Goal: Task Accomplishment & Management: Manage account settings

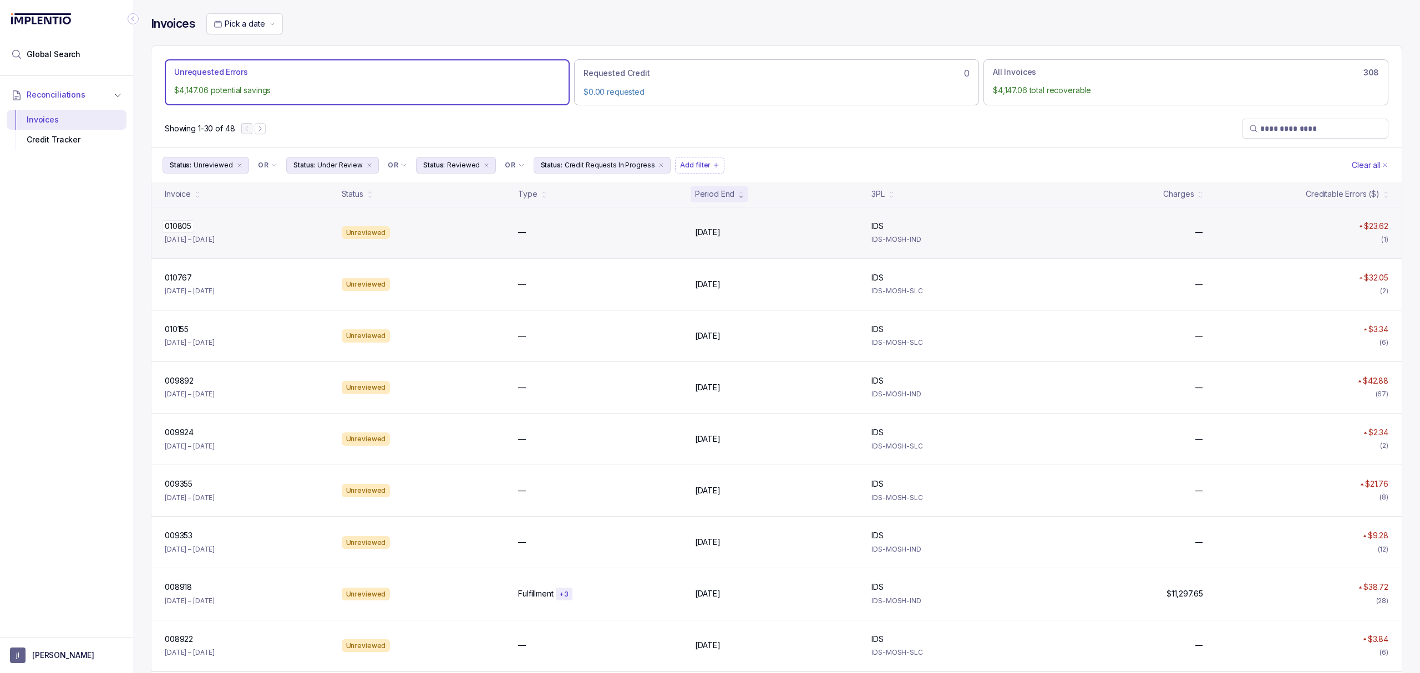
click at [175, 230] on p "010805" at bounding box center [178, 226] width 32 height 12
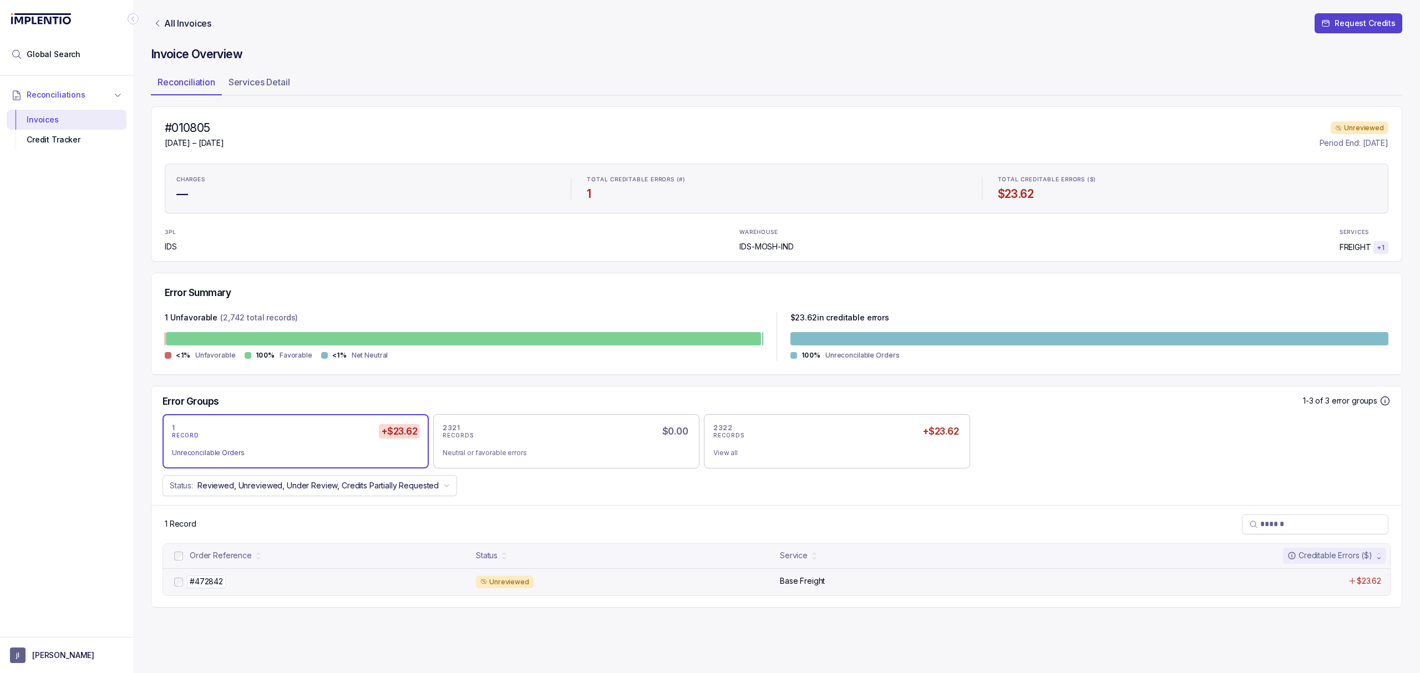
click at [199, 584] on p "#472842" at bounding box center [206, 582] width 39 height 12
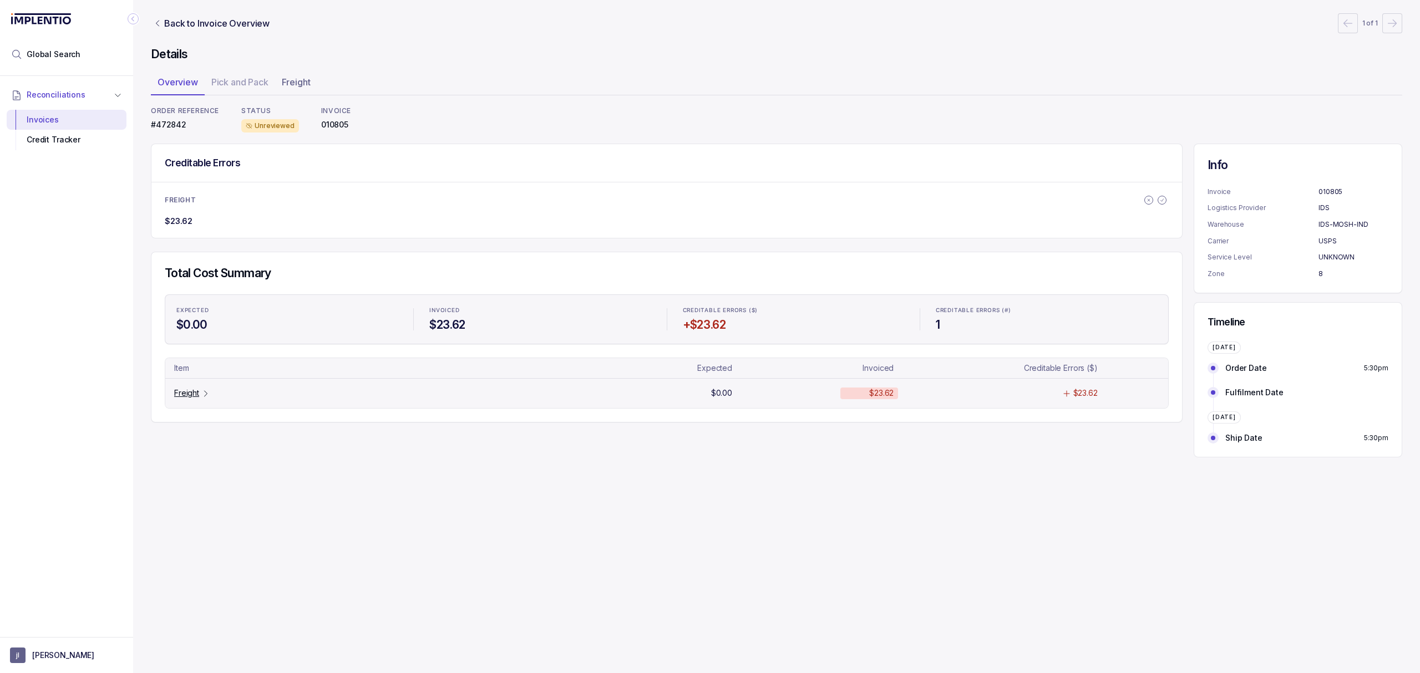
click at [187, 391] on p "Freight" at bounding box center [186, 393] width 25 height 11
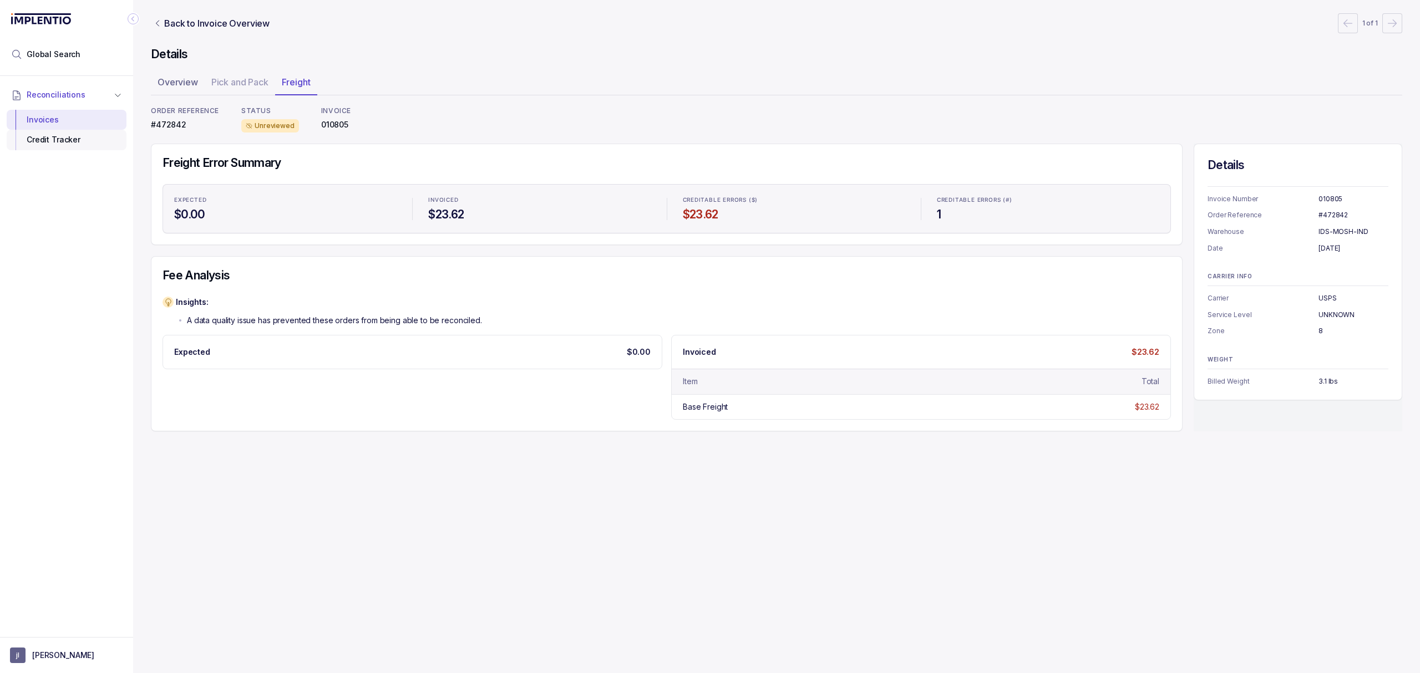
click at [60, 143] on div "Credit Tracker" at bounding box center [67, 140] width 102 height 20
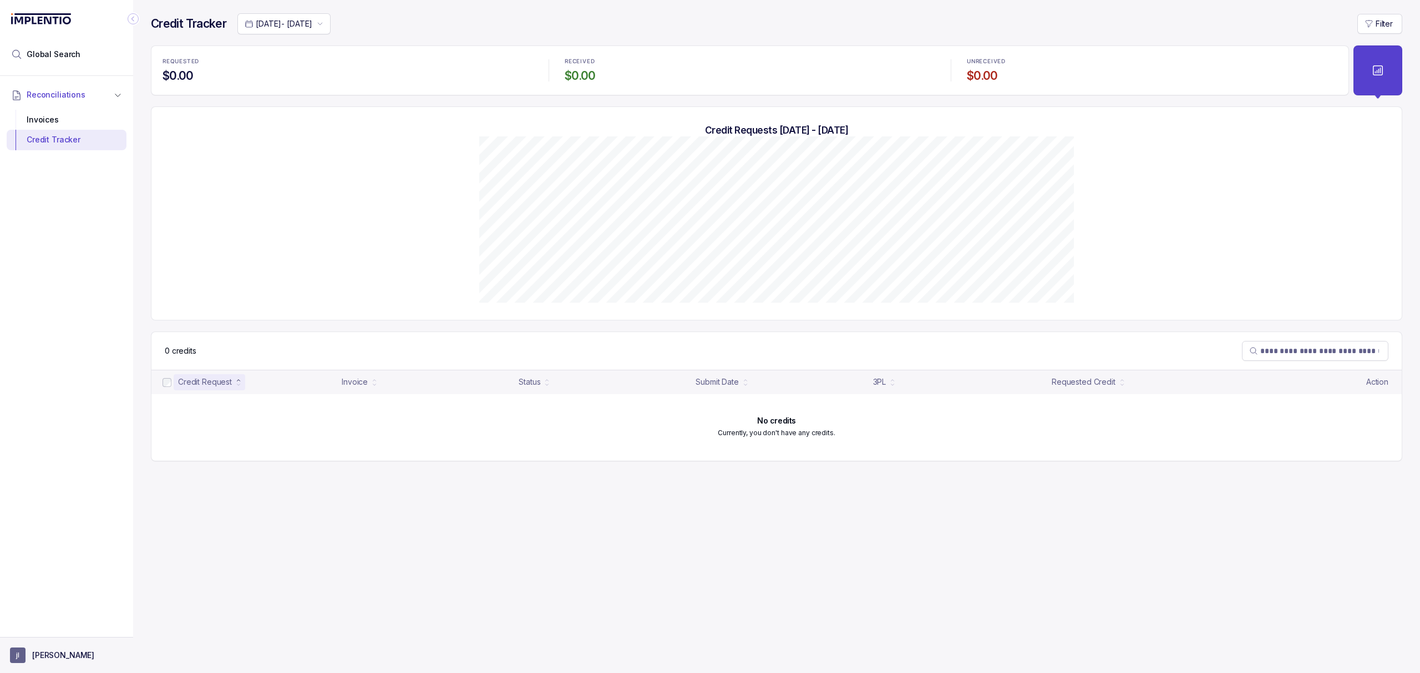
click at [33, 654] on p "[PERSON_NAME]" at bounding box center [63, 655] width 62 height 11
click at [51, 626] on p "Logout" at bounding box center [73, 631] width 92 height 11
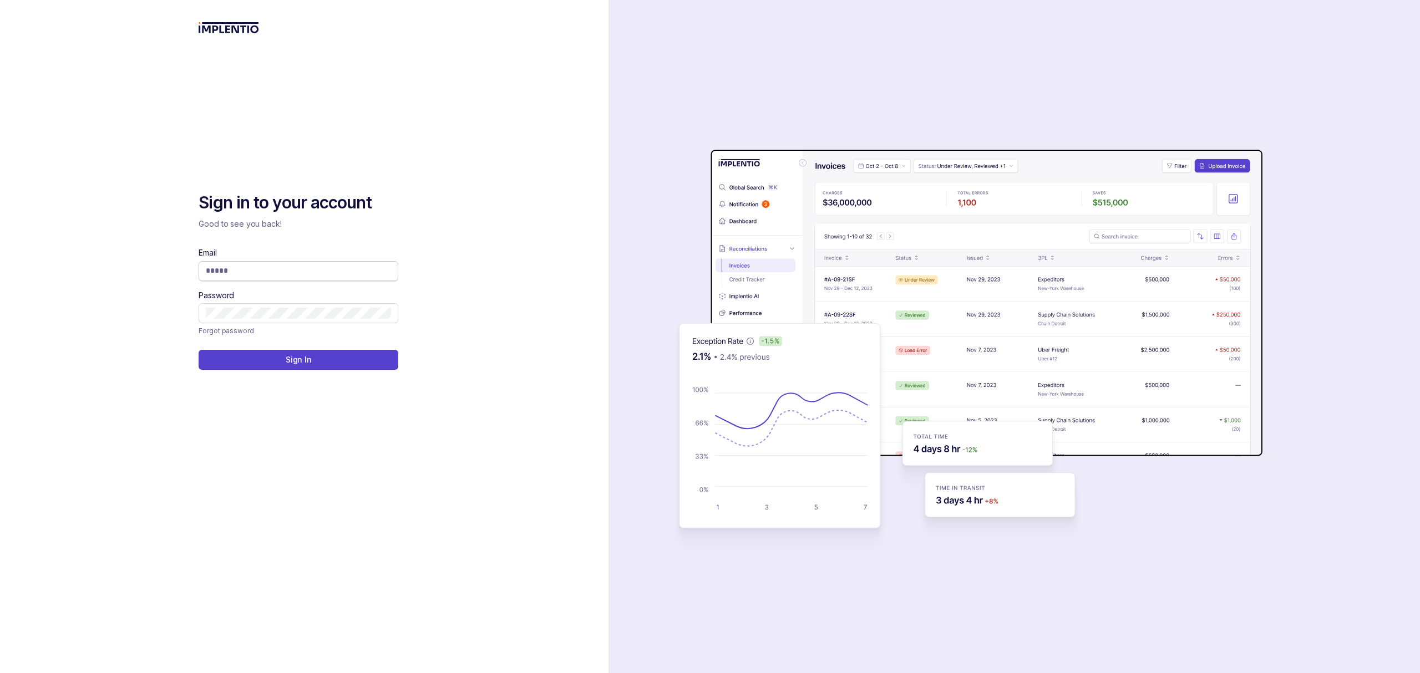
click at [223, 275] on input "Email" at bounding box center [298, 270] width 185 height 11
type input "**********"
